Goal: Transaction & Acquisition: Download file/media

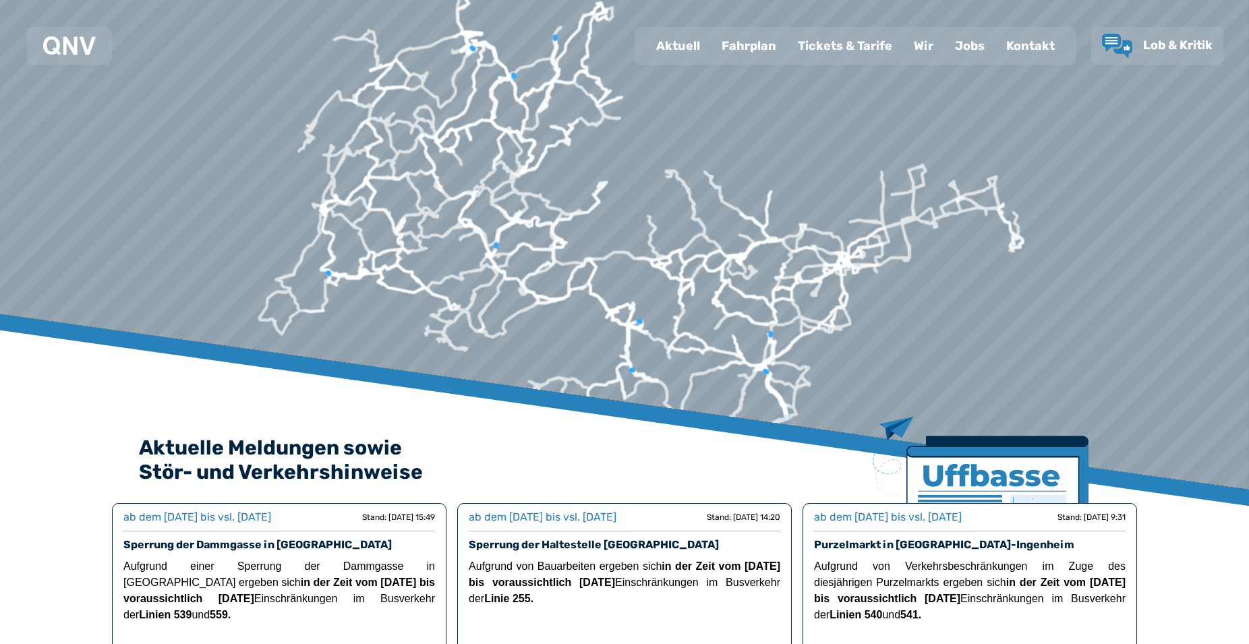
click at [740, 49] on div "Fahrplan" at bounding box center [749, 45] width 76 height 35
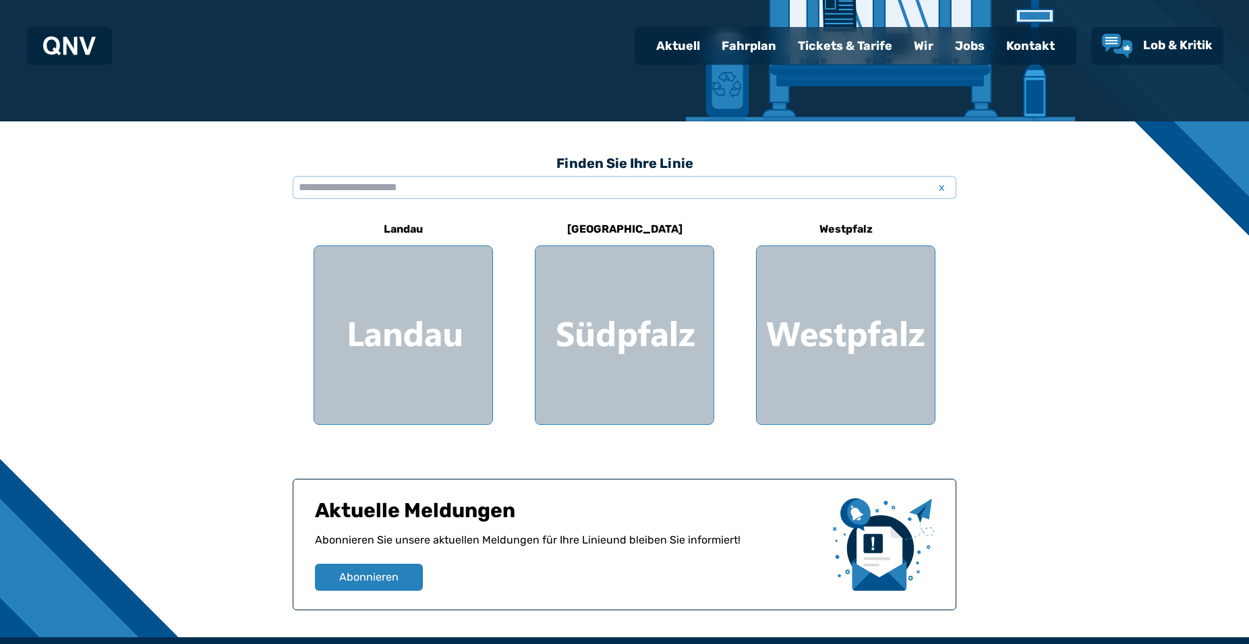
scroll to position [275, 0]
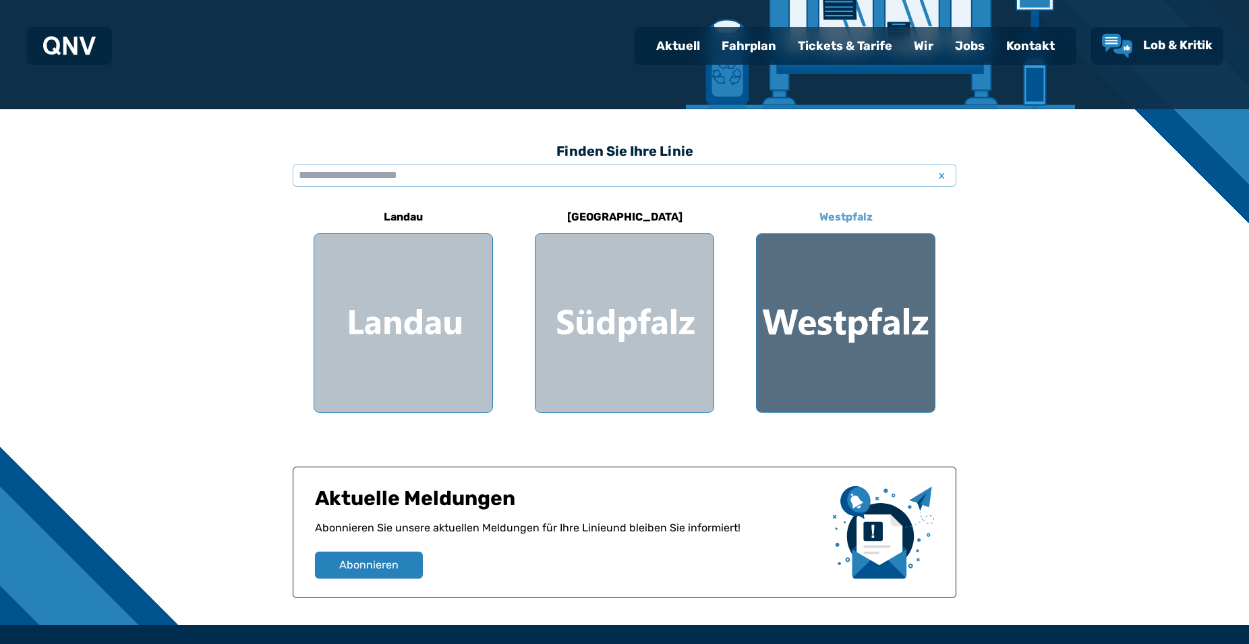
click at [821, 311] on div at bounding box center [846, 323] width 178 height 178
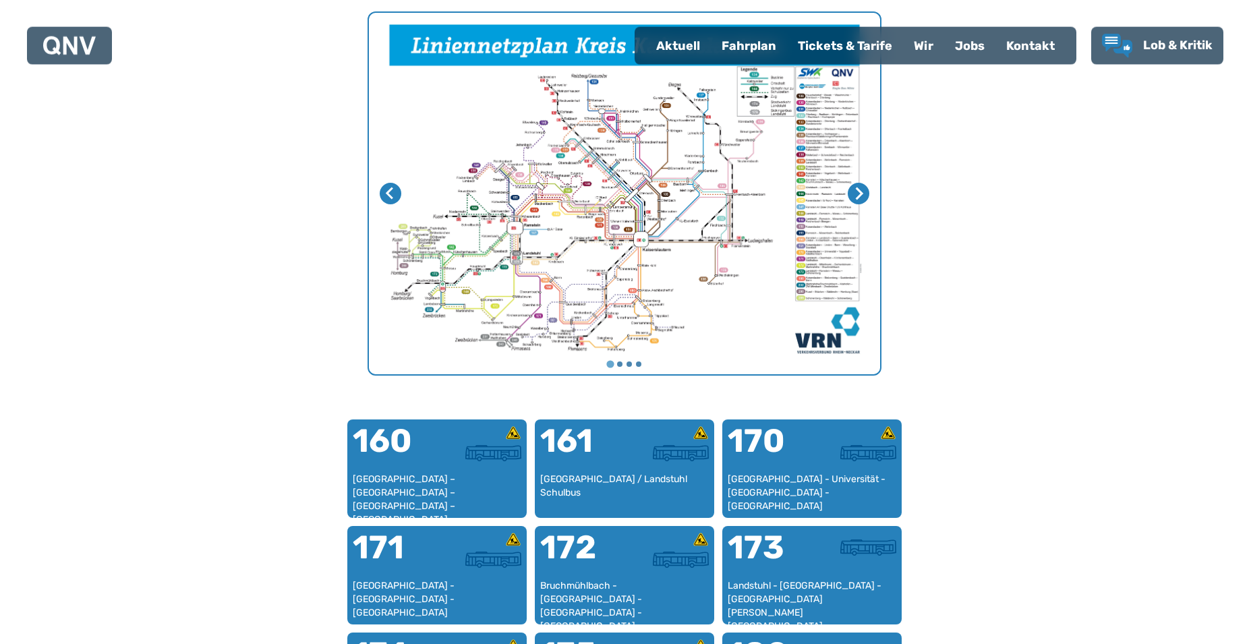
scroll to position [553, 0]
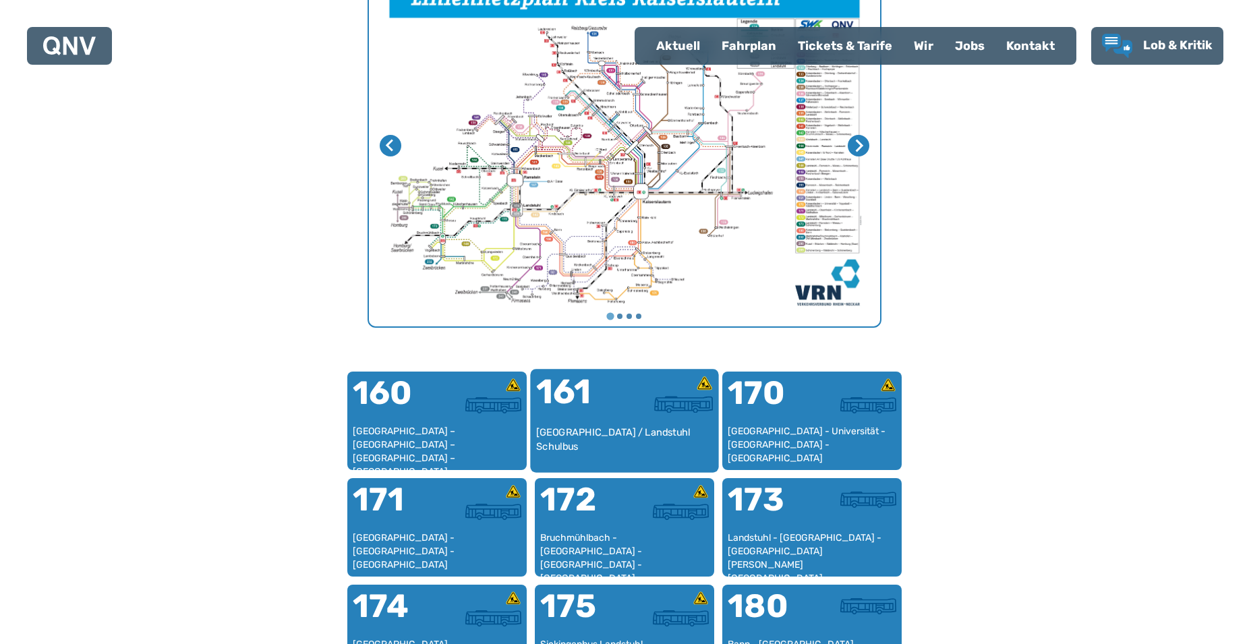
click at [627, 409] on div at bounding box center [669, 404] width 88 height 17
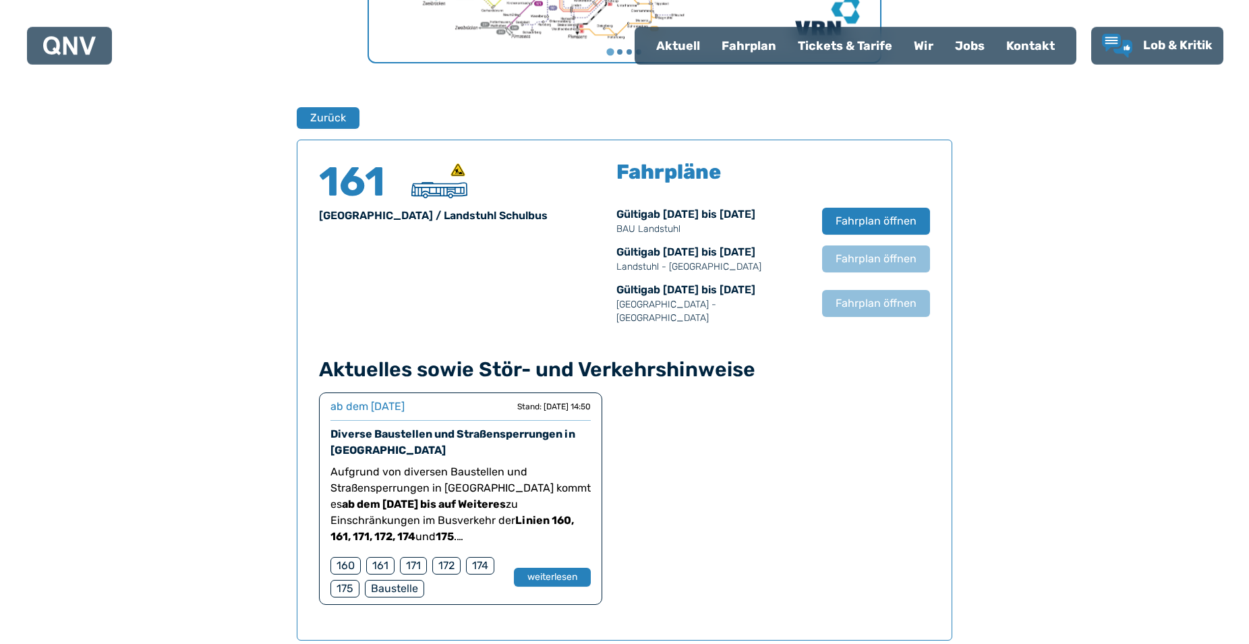
scroll to position [820, 0]
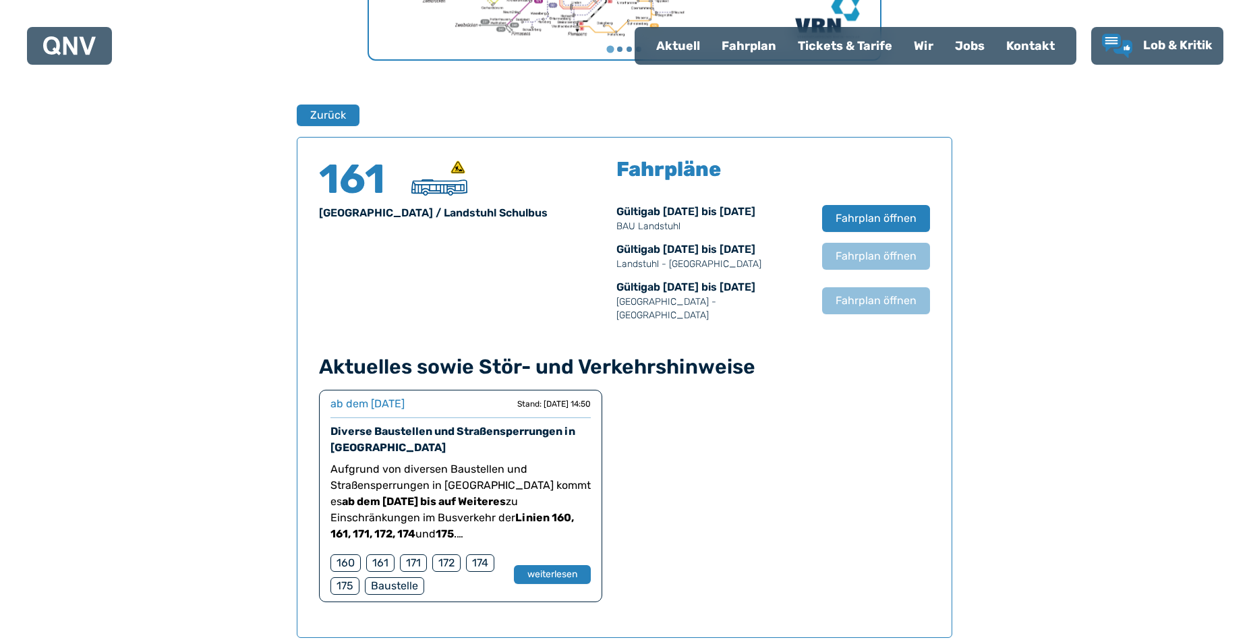
click at [345, 554] on div "160" at bounding box center [345, 563] width 30 height 18
click at [548, 565] on button "weiterlesen" at bounding box center [552, 575] width 78 height 20
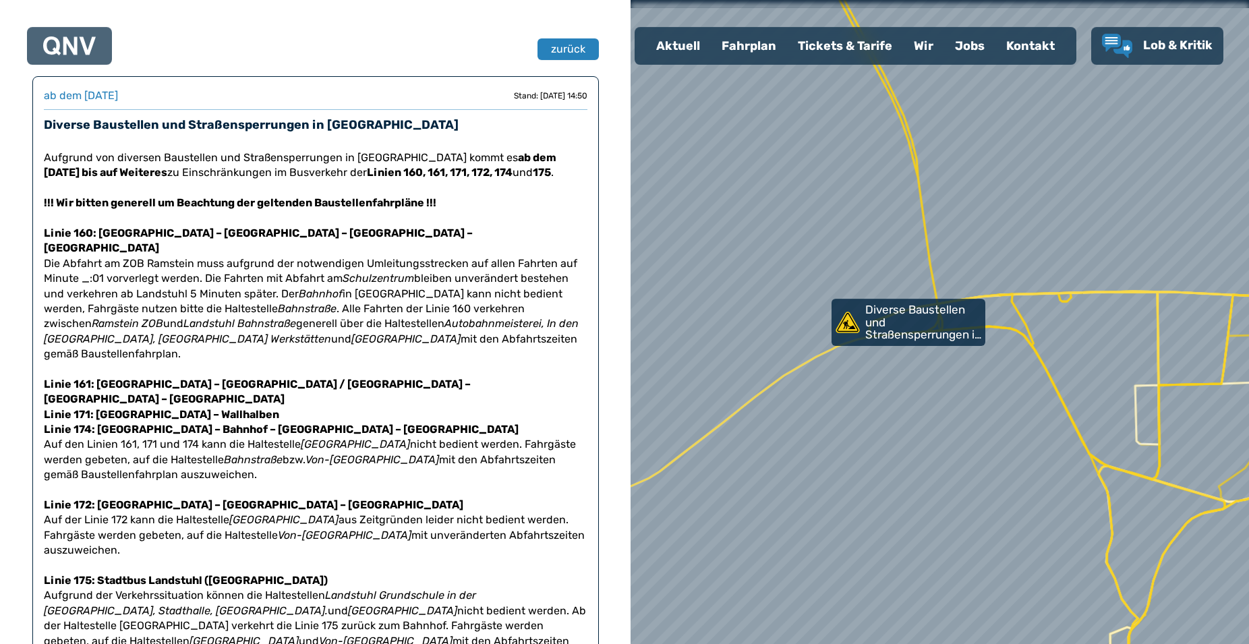
scroll to position [206, 0]
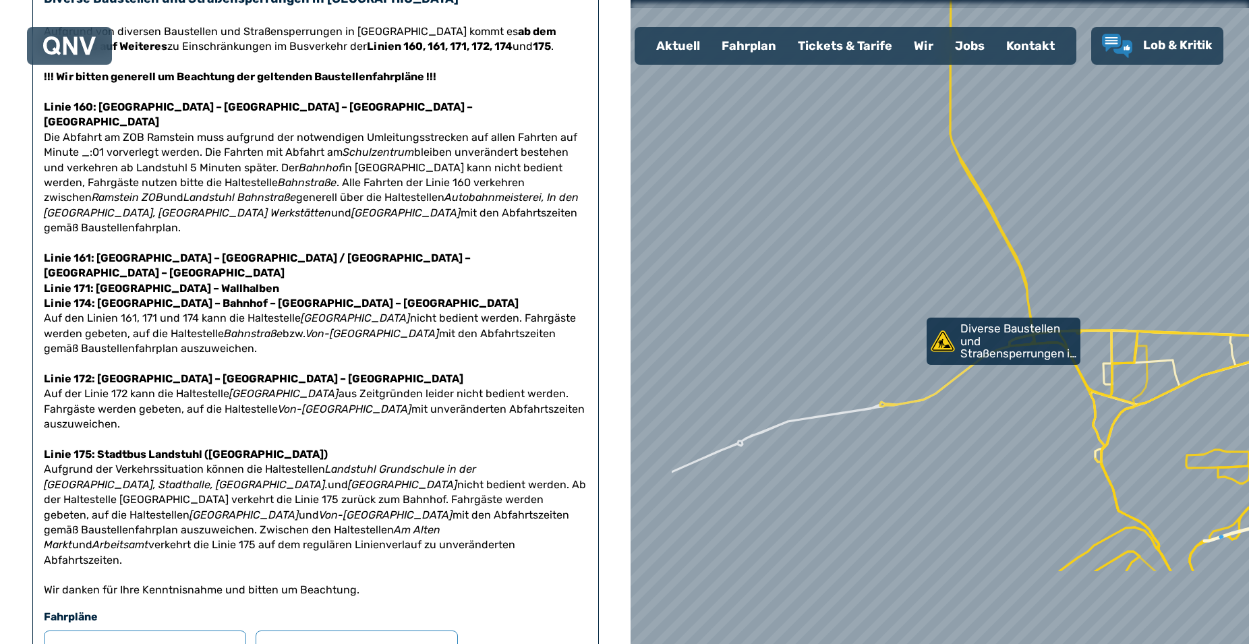
drag, startPoint x: 898, startPoint y: 522, endPoint x: 998, endPoint y: 399, distance: 158.7
click at [1002, 386] on div at bounding box center [940, 322] width 742 height 773
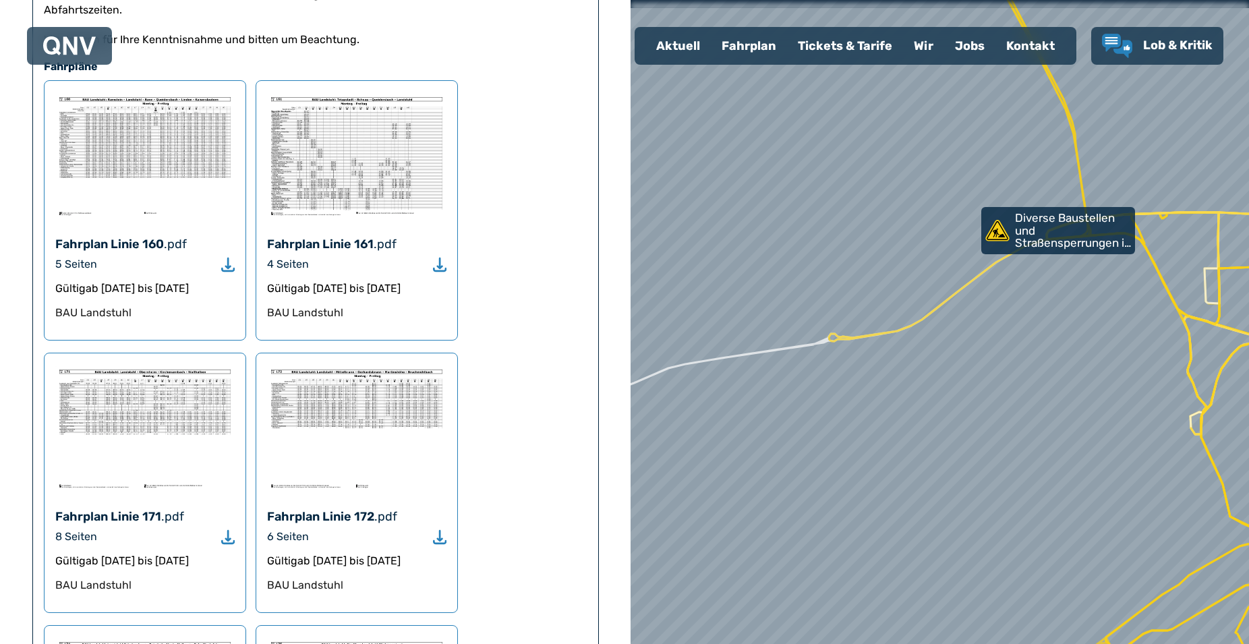
scroll to position [550, 0]
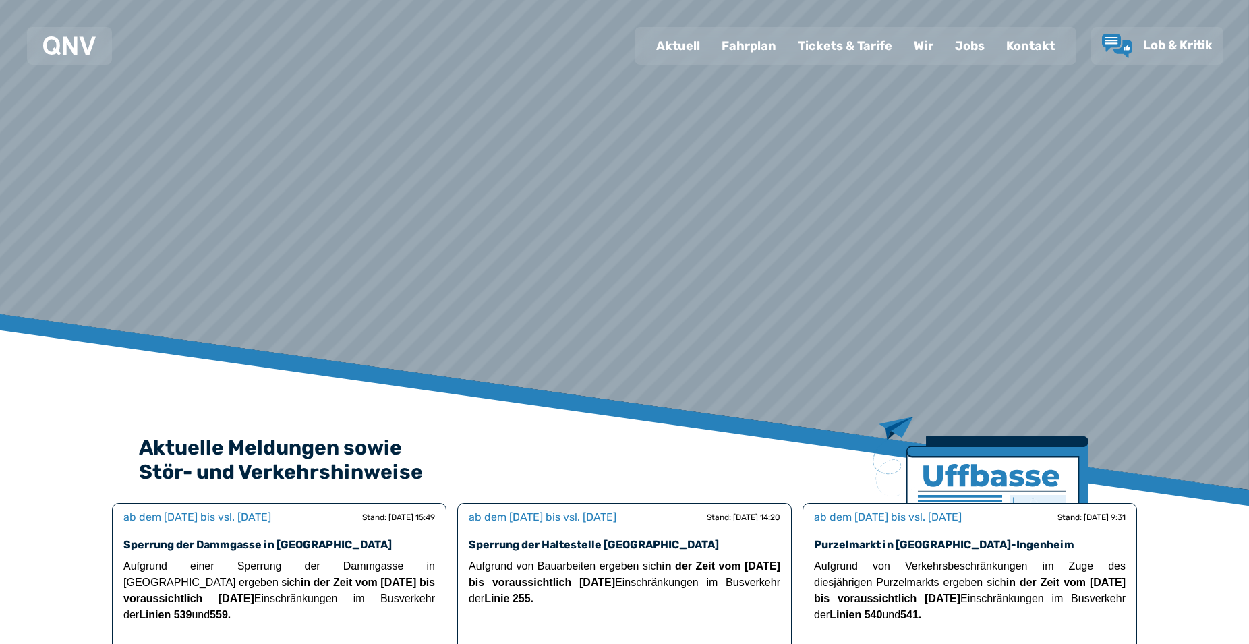
click at [747, 46] on div "Fahrplan" at bounding box center [749, 45] width 76 height 35
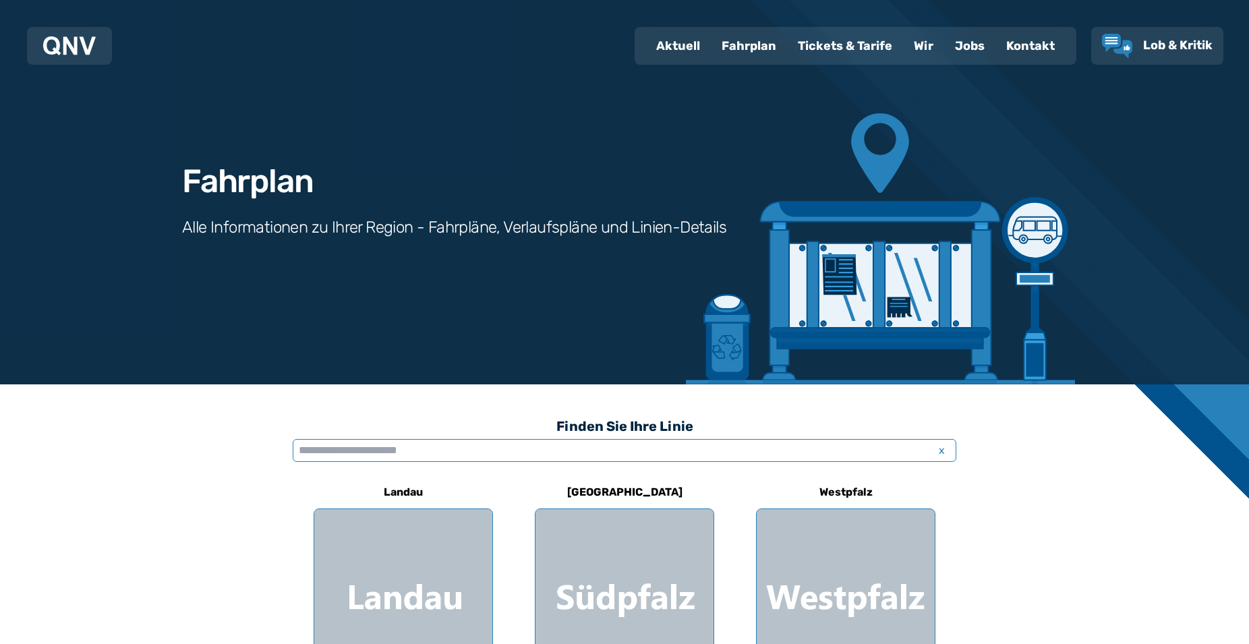
click at [374, 451] on input "text" at bounding box center [625, 450] width 664 height 23
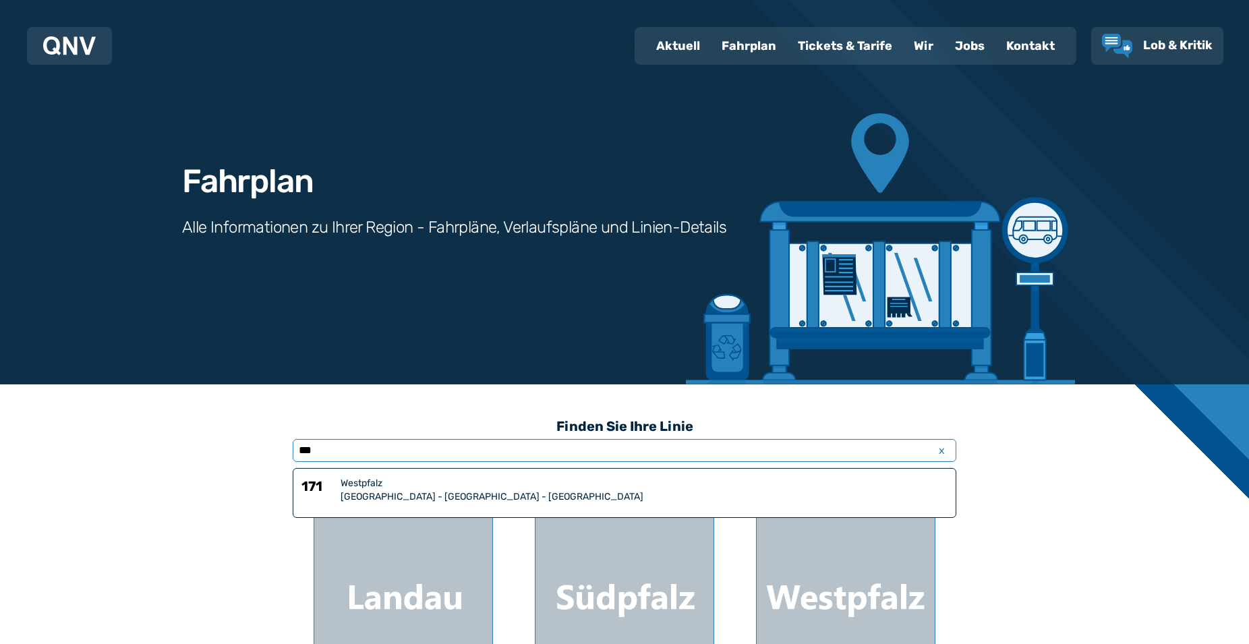
type input "***"
click at [426, 484] on div "Westpfalz" at bounding box center [644, 483] width 607 height 13
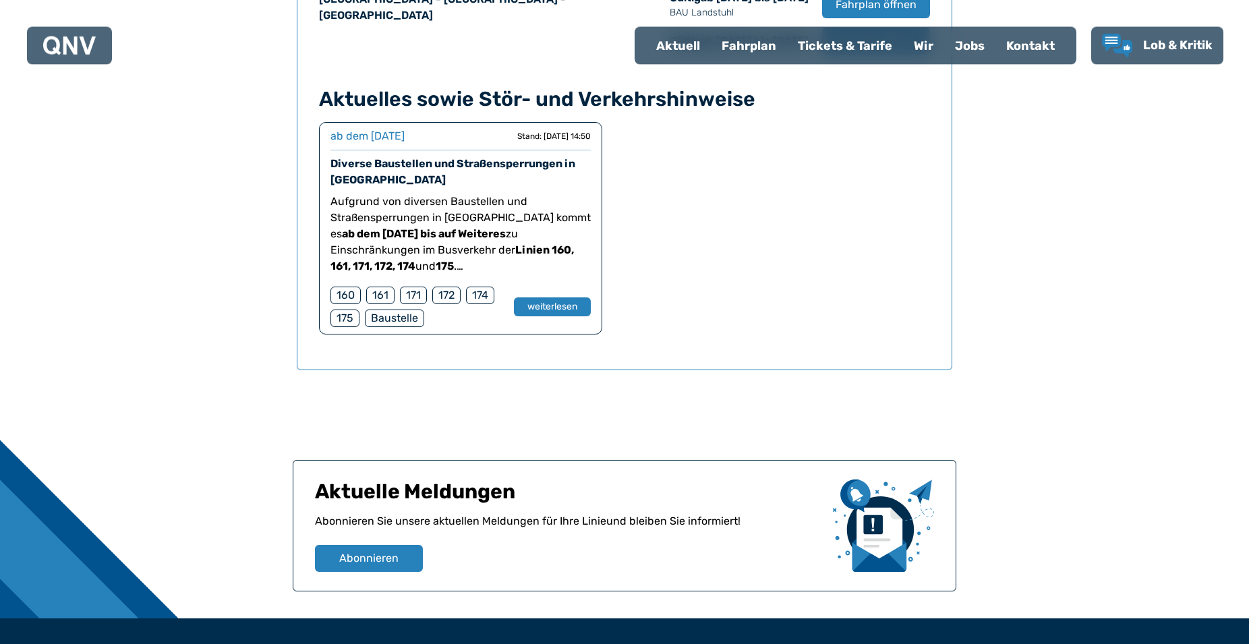
scroll to position [1095, 0]
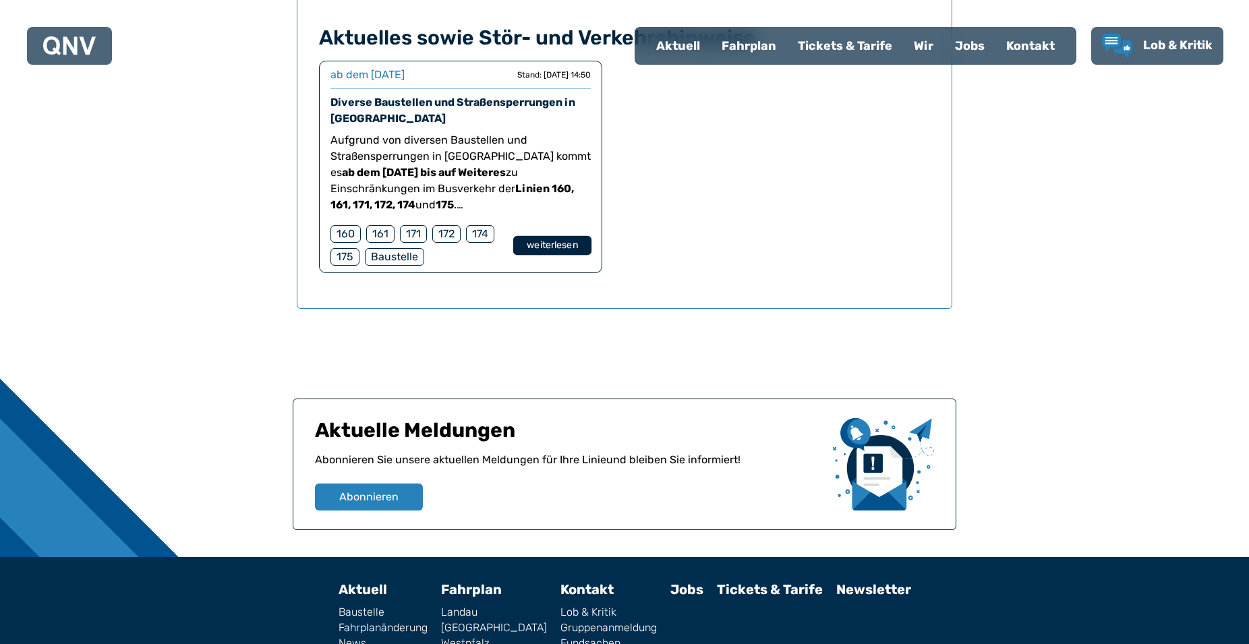
click at [528, 246] on button "weiterlesen" at bounding box center [552, 246] width 78 height 20
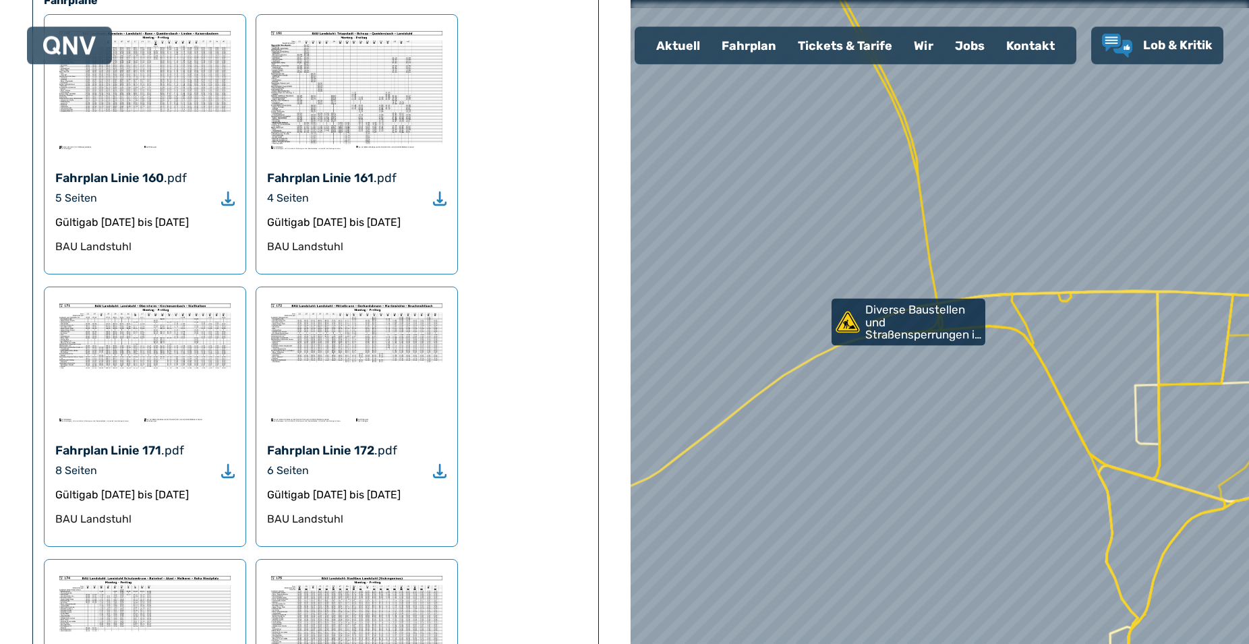
scroll to position [826, 0]
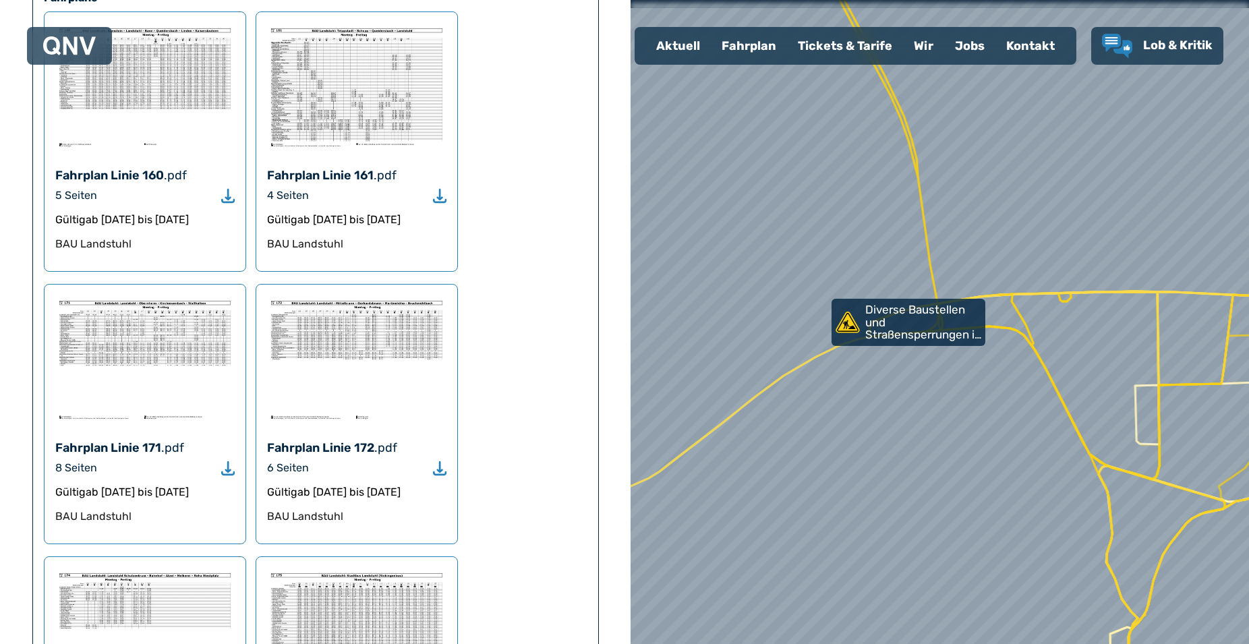
click at [229, 461] on use "Download" at bounding box center [227, 468] width 13 height 14
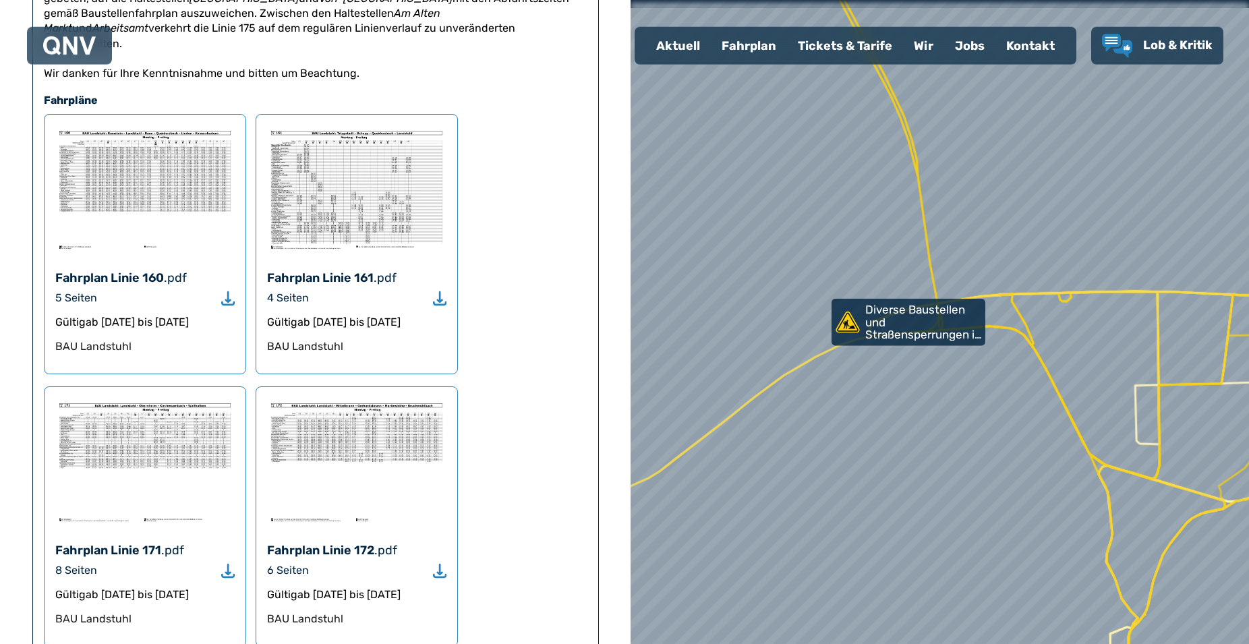
scroll to position [688, 0]
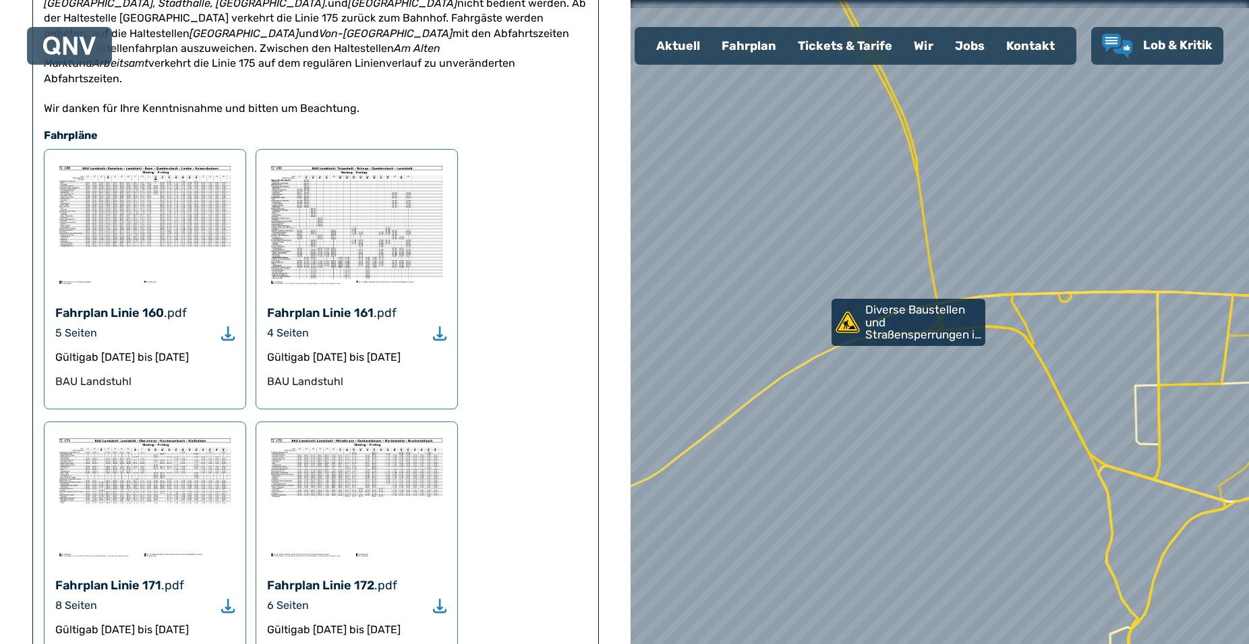
click at [225, 326] on icon "Download" at bounding box center [227, 334] width 13 height 16
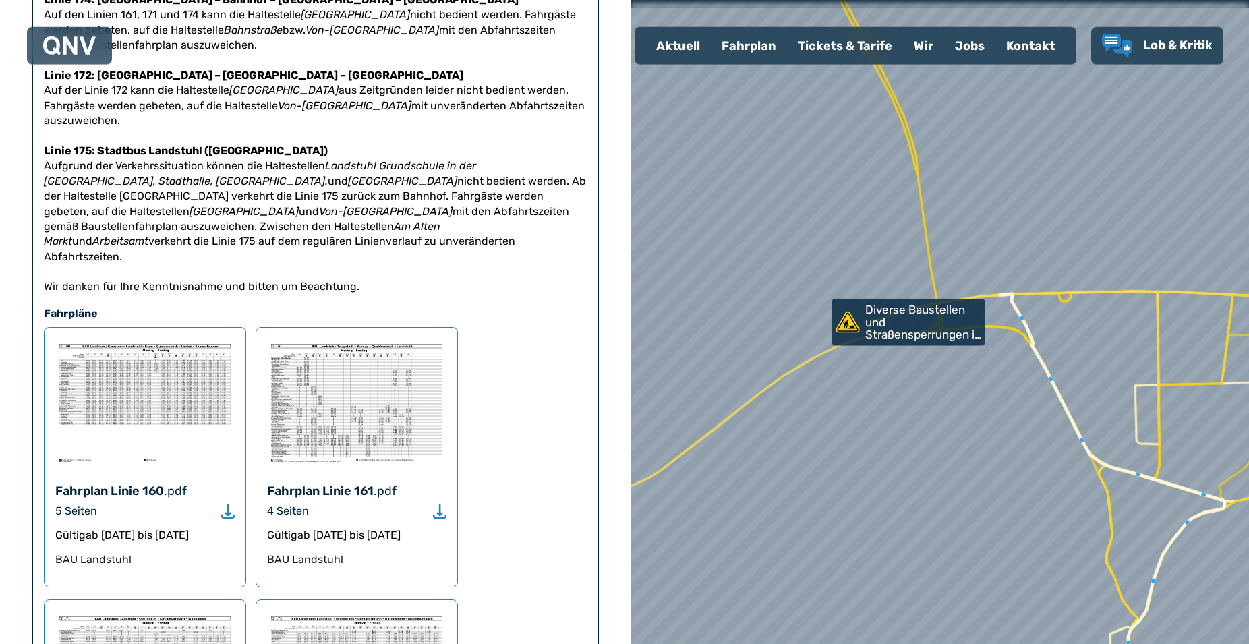
scroll to position [550, 0]
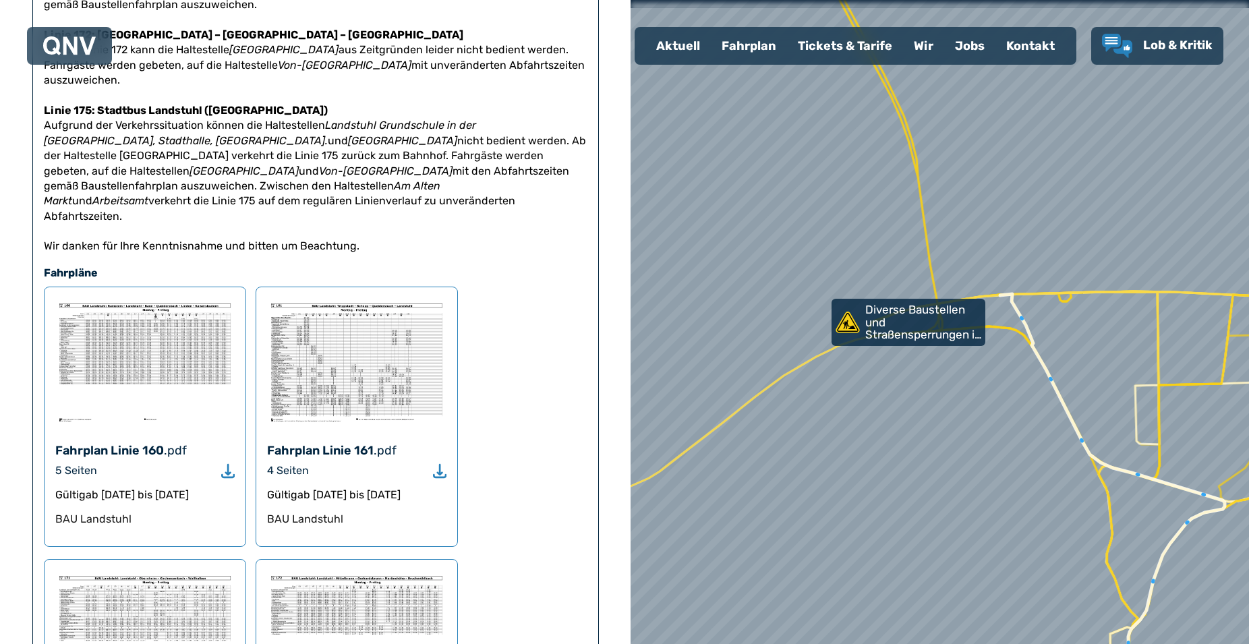
click at [436, 463] on icon "Download" at bounding box center [439, 471] width 13 height 16
